Goal: Communication & Community: Answer question/provide support

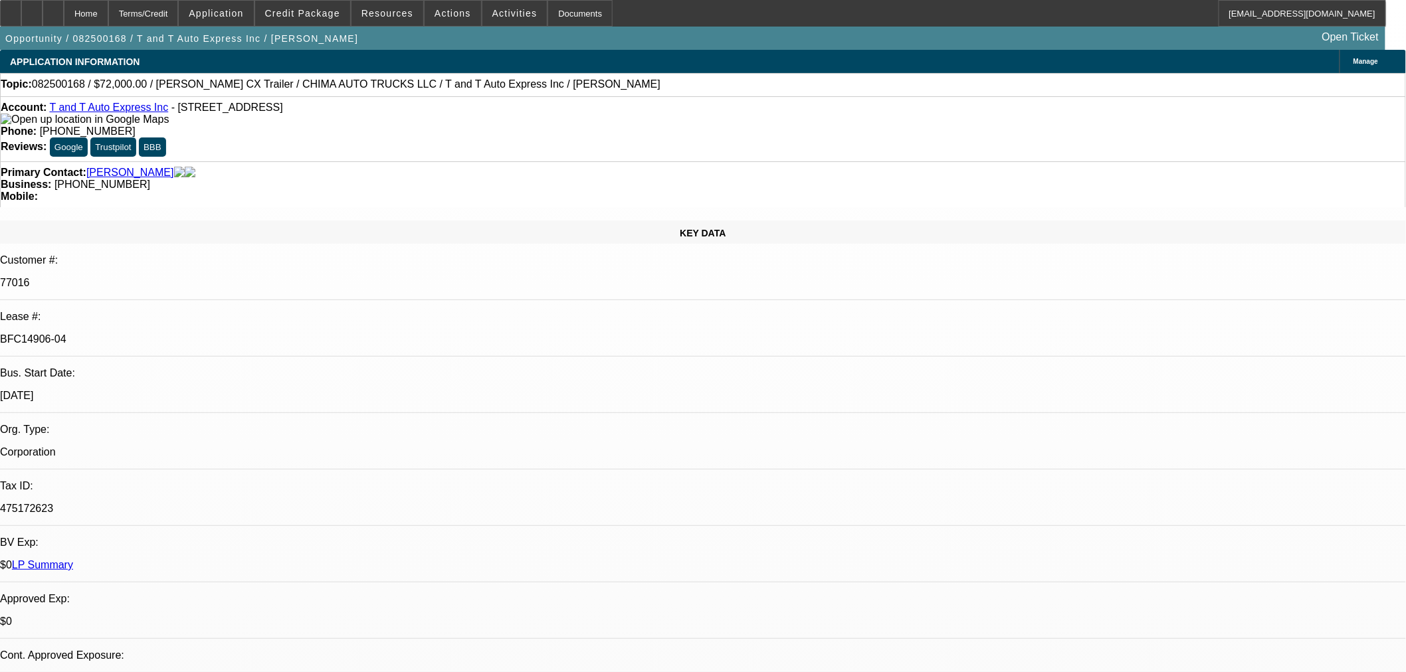
scroll to position [74, 0]
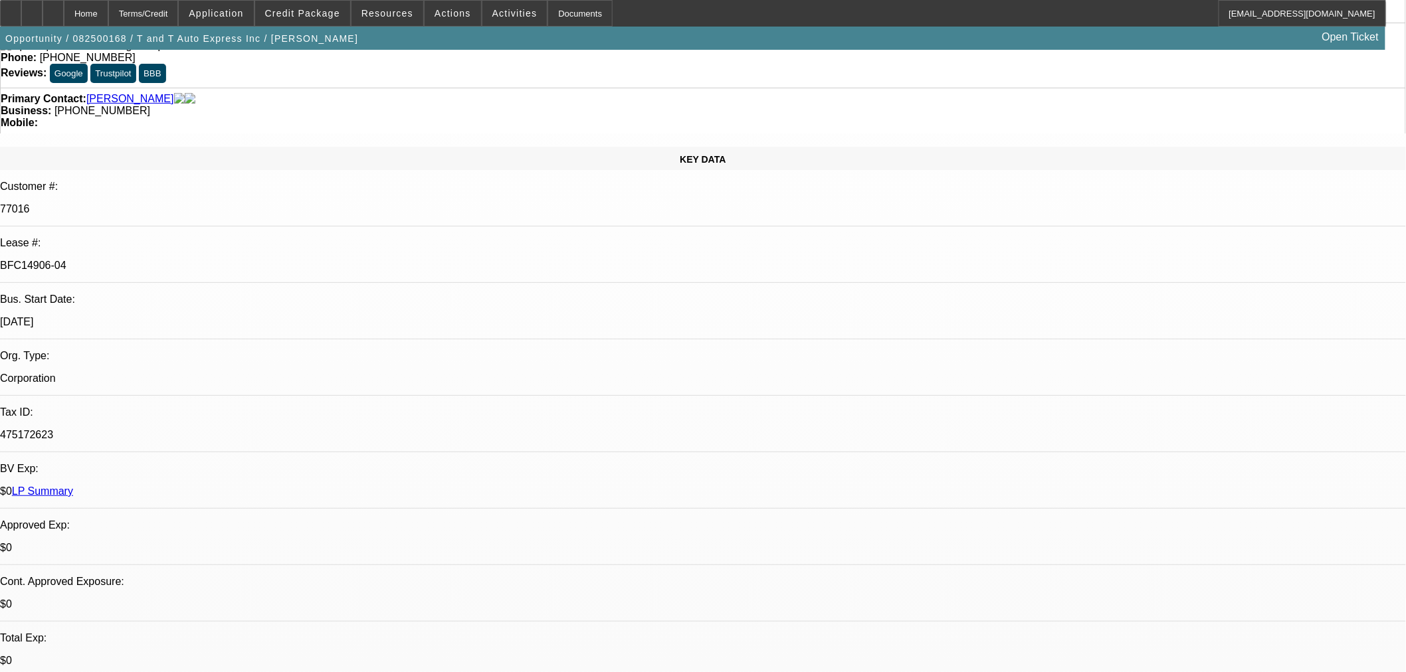
select select "0"
select select "2"
select select "0.1"
select select "4"
select select "0"
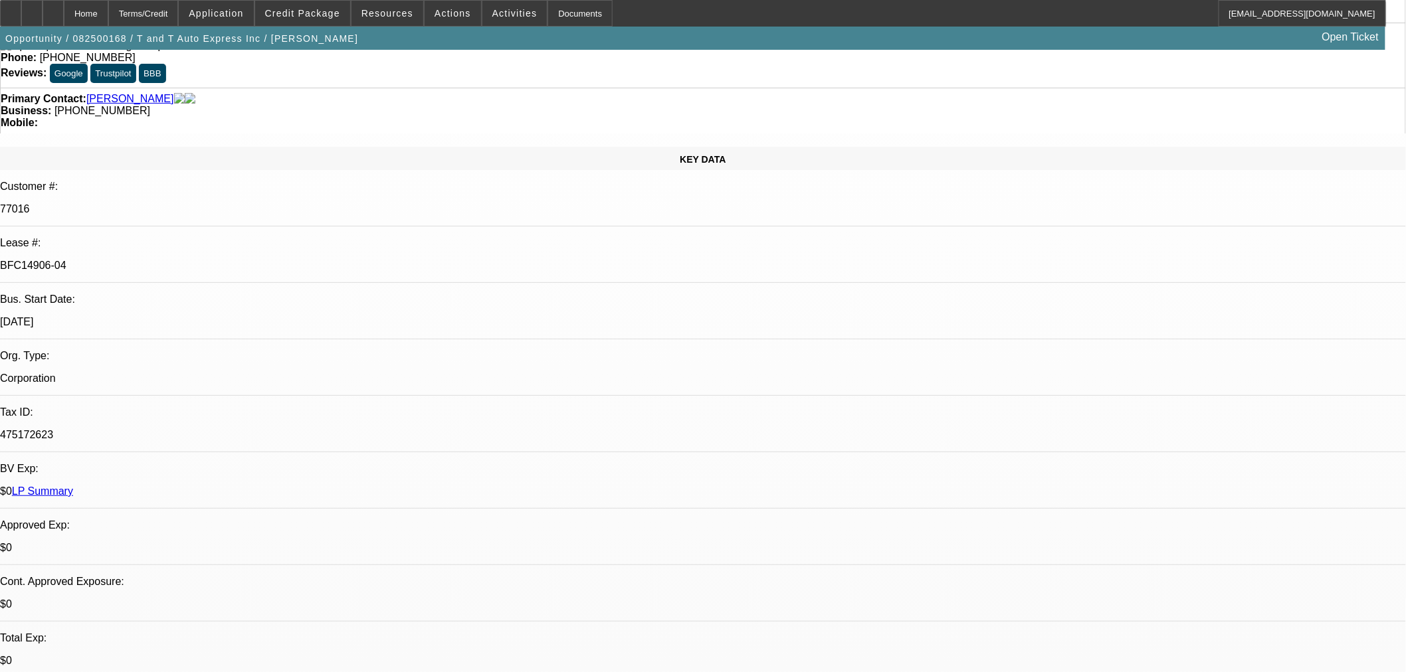
select select "2"
select select "0.1"
select select "4"
select select "0"
select select "2"
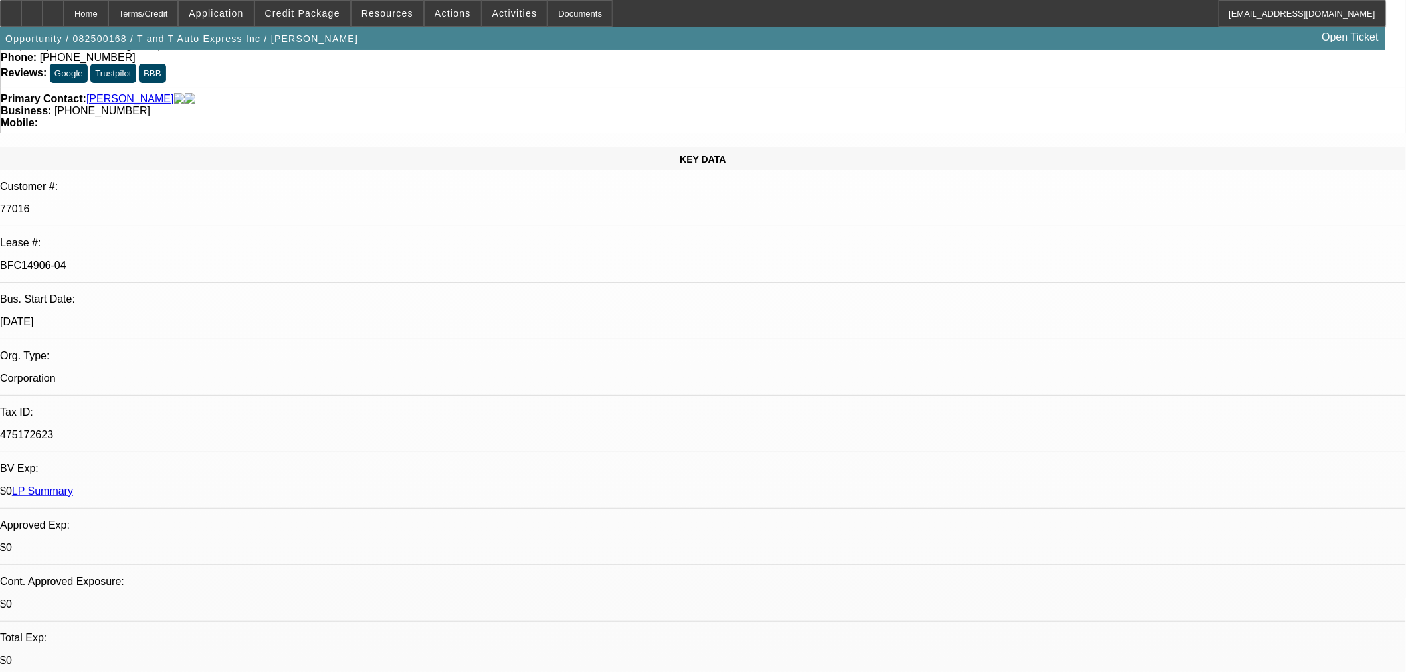
select select "0.1"
select select "4"
select select "0.15"
select select "2"
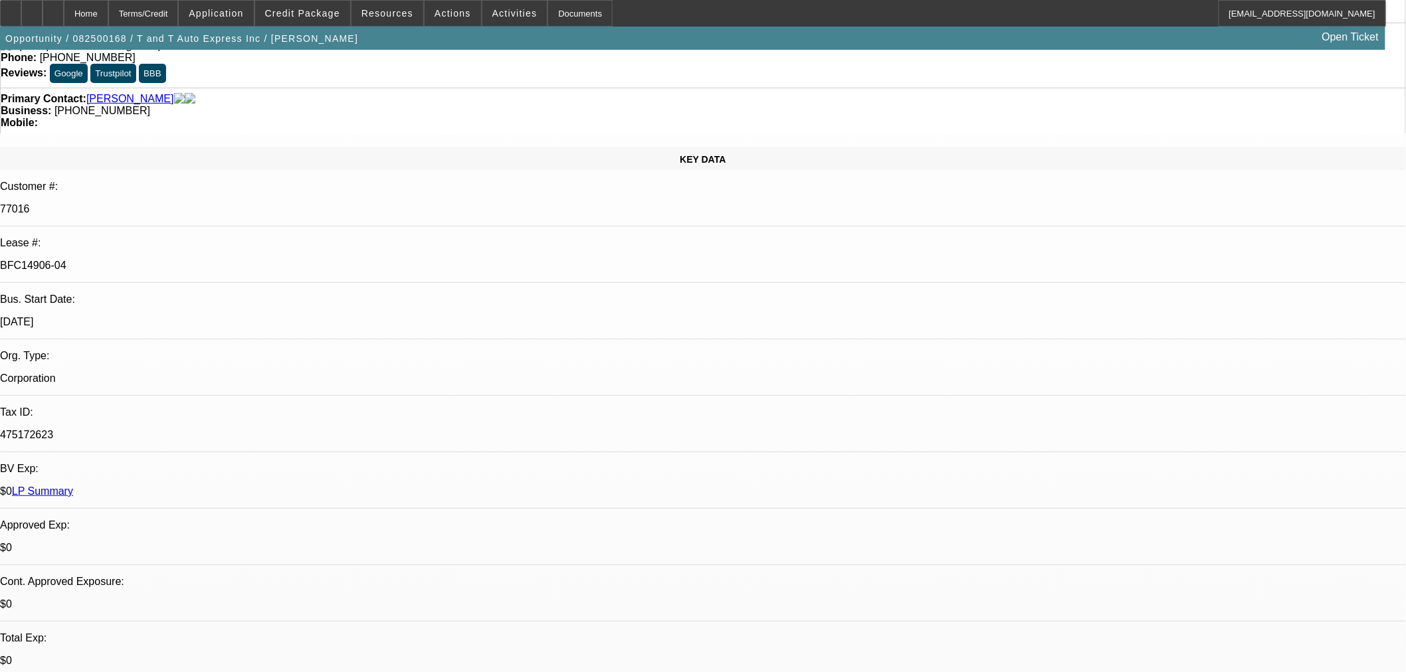
select select "0"
select select "6"
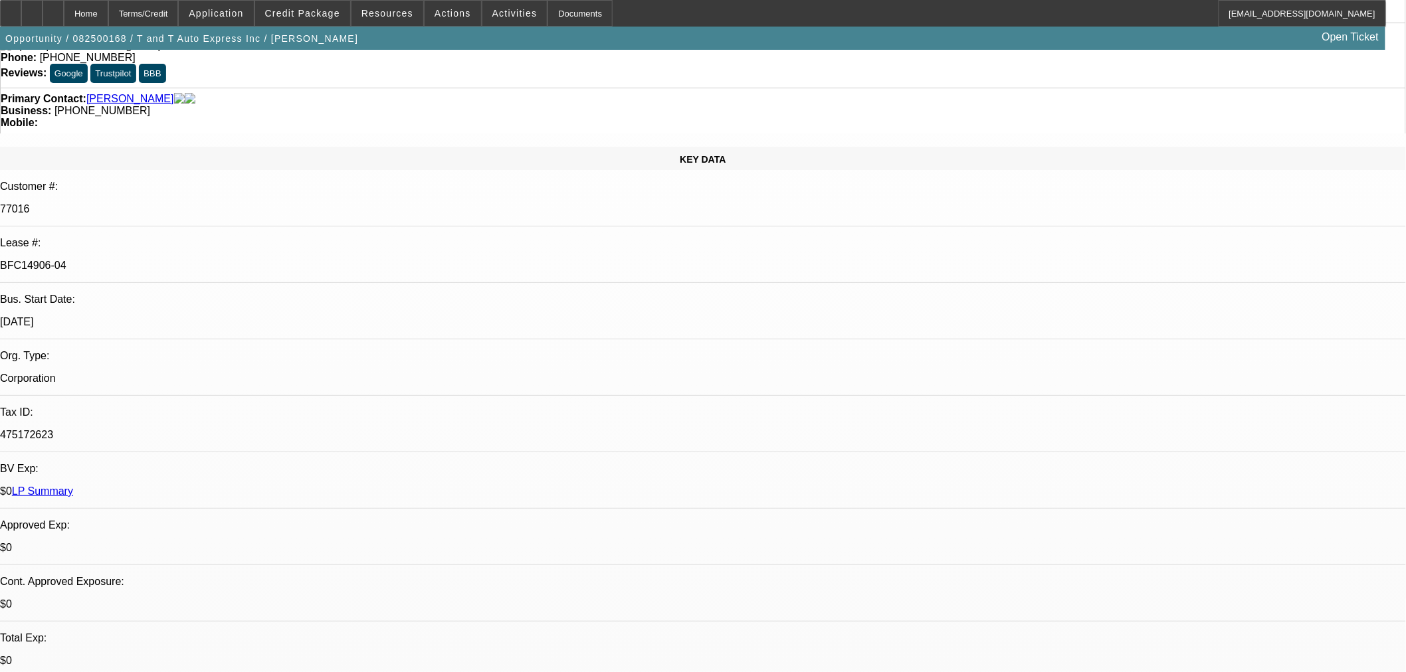
drag, startPoint x: 962, startPoint y: 342, endPoint x: 1117, endPoint y: 339, distance: 154.8
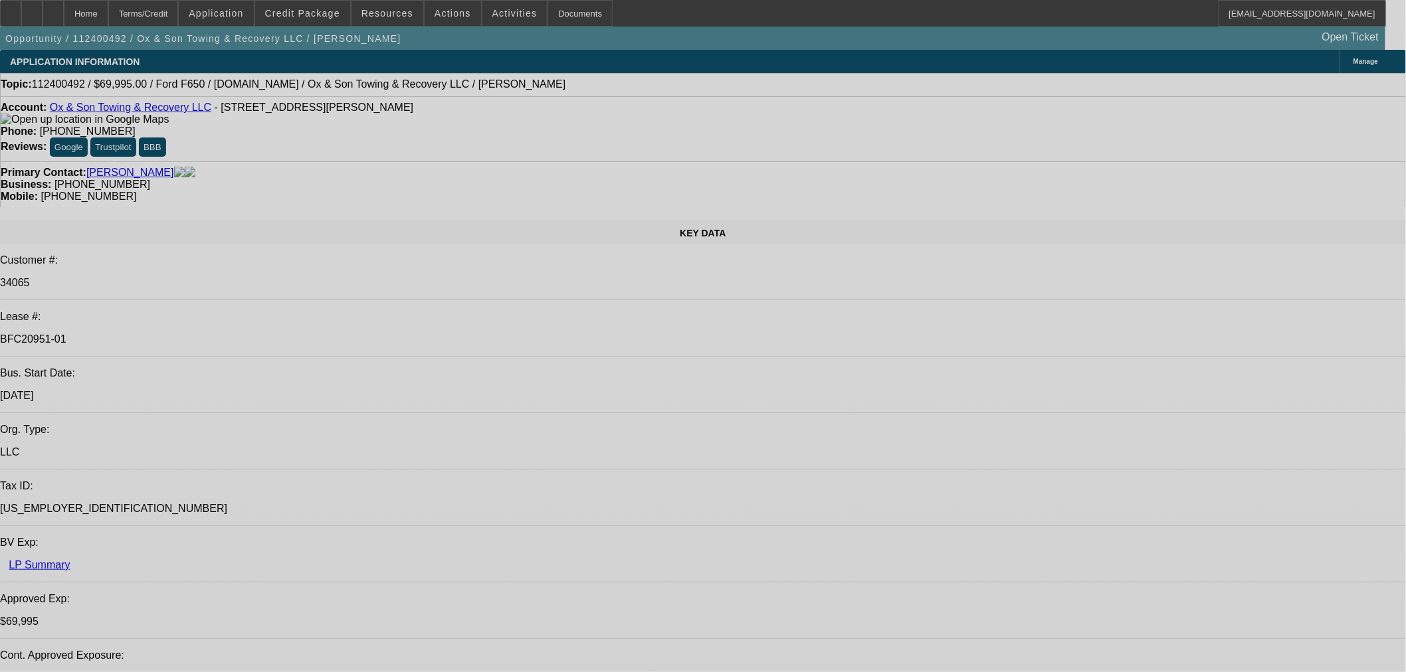
select select "0"
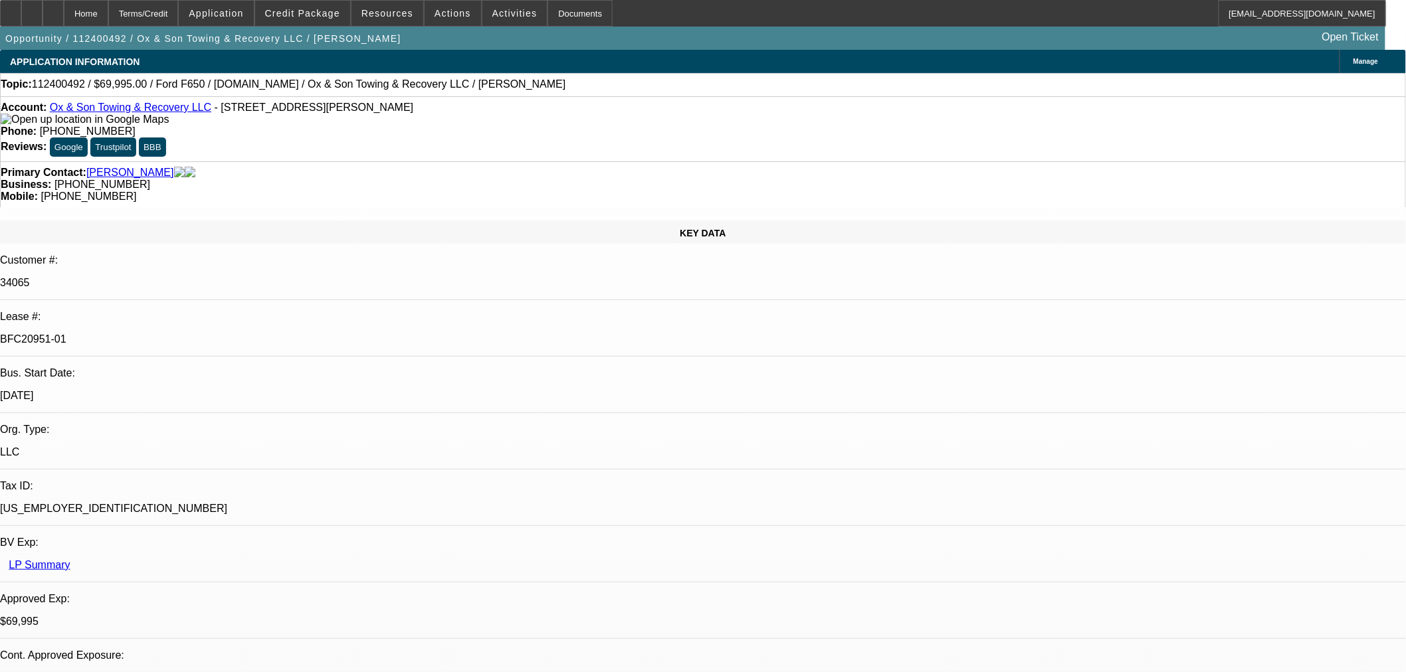
select select "0"
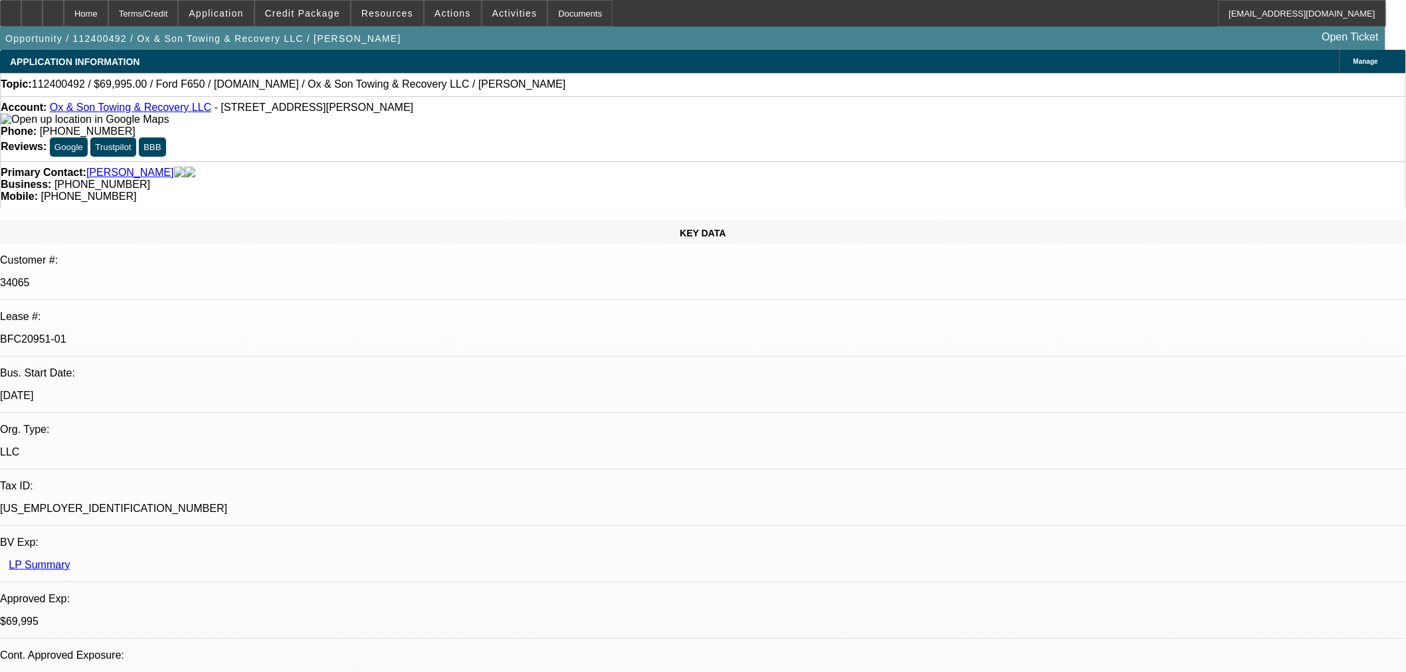
select select "0"
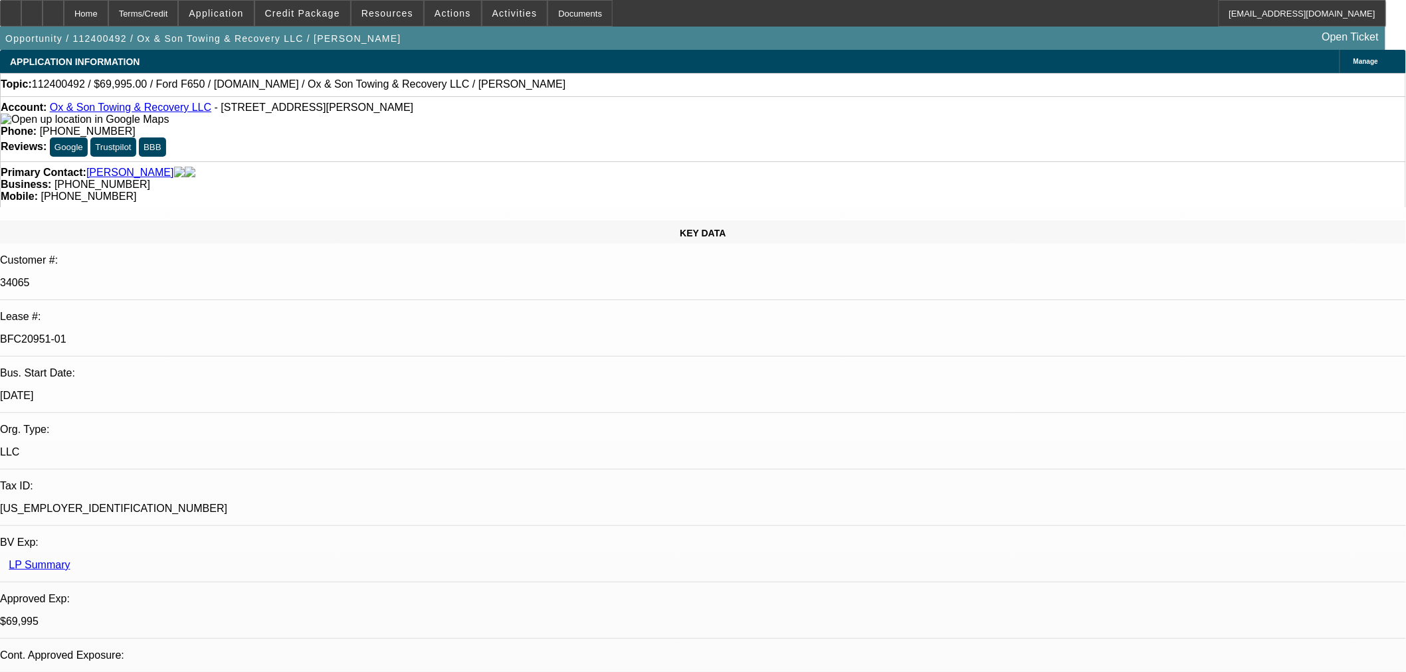
select select "0"
select select "1"
select select "3"
select select "6"
select select "1"
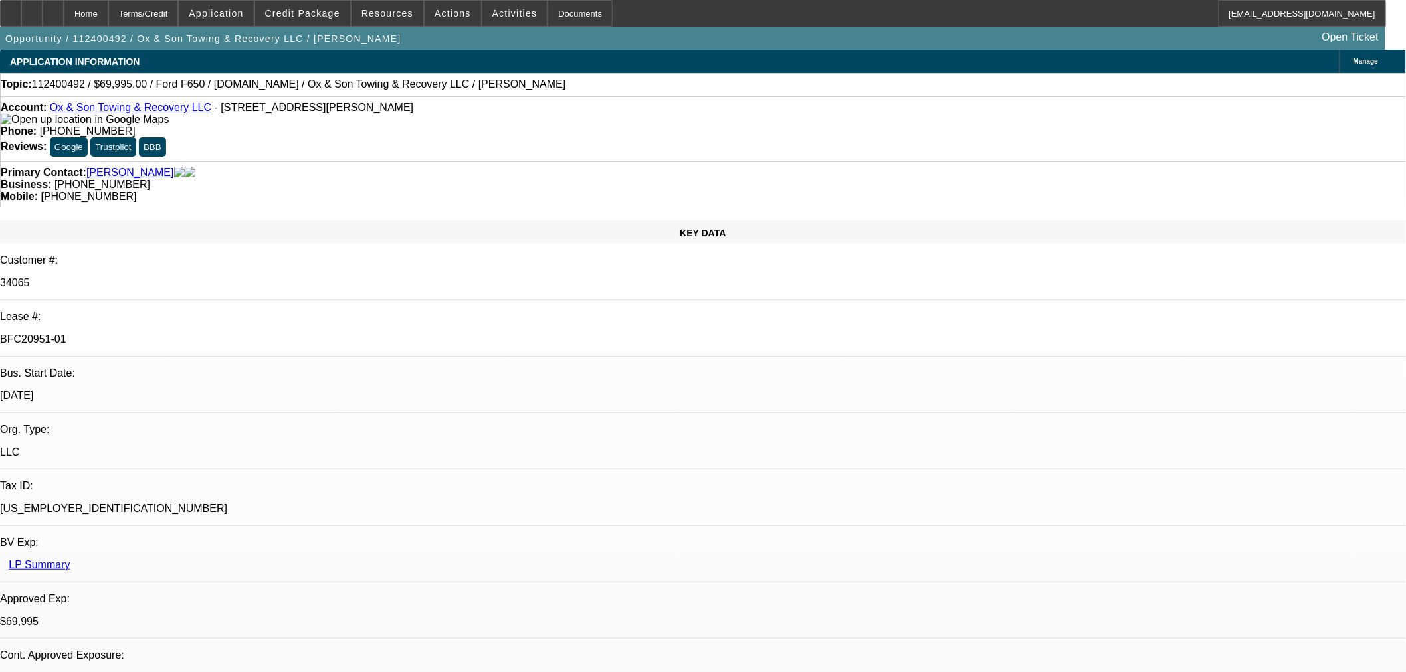
select select "3"
select select "6"
select select "1"
select select "3"
select select "6"
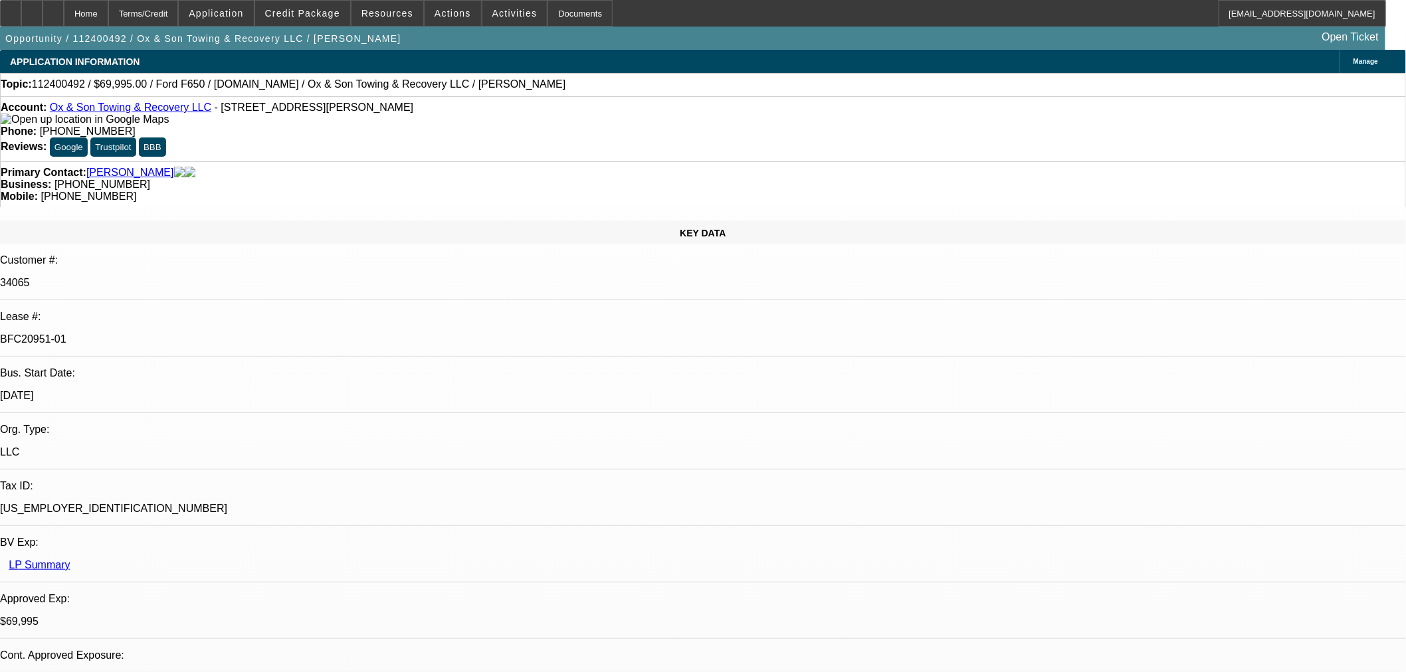
select select "1"
select select "3"
select select "6"
